Goal: Task Accomplishment & Management: Manage account settings

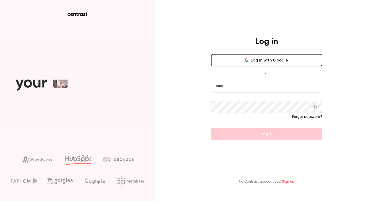
type input "**********"
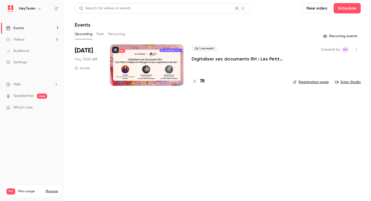
click at [209, 59] on p "Digitaliser ses documents RH : Les Petits Chaperons Rouges et leur expérience t…" at bounding box center [238, 59] width 93 height 6
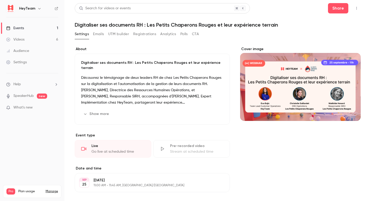
click at [95, 34] on button "Emails" at bounding box center [98, 34] width 11 height 8
